Goal: Information Seeking & Learning: Learn about a topic

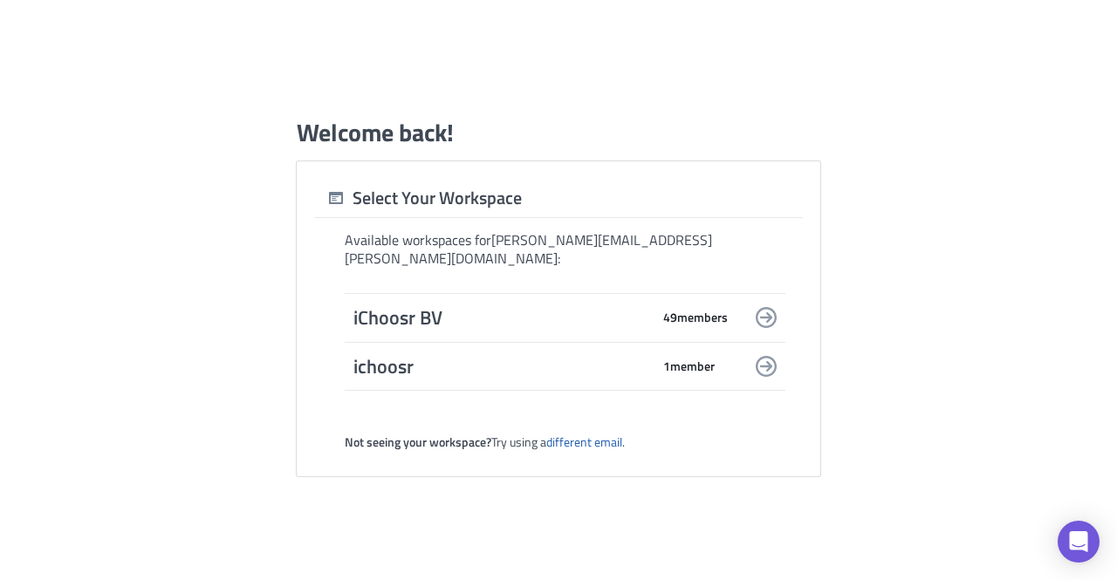
click at [414, 306] on span "iChoosr BV" at bounding box center [502, 318] width 297 height 24
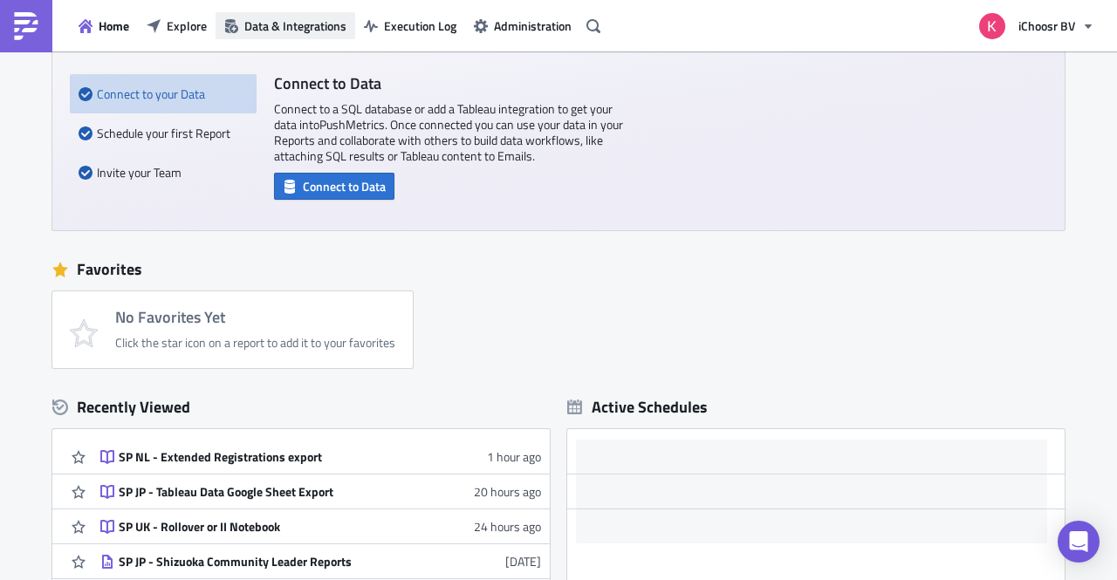
scroll to position [120, 0]
click at [190, 34] on span "Explore" at bounding box center [187, 26] width 40 height 18
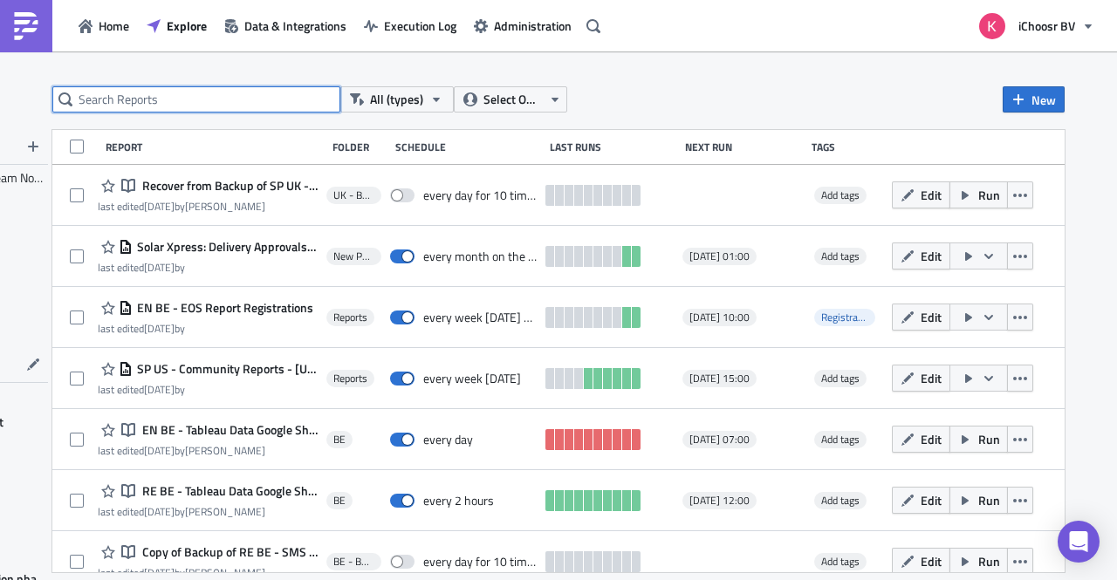
click at [216, 97] on input "text" at bounding box center [196, 99] width 288 height 26
type input "finance"
